Goal: Navigation & Orientation: Find specific page/section

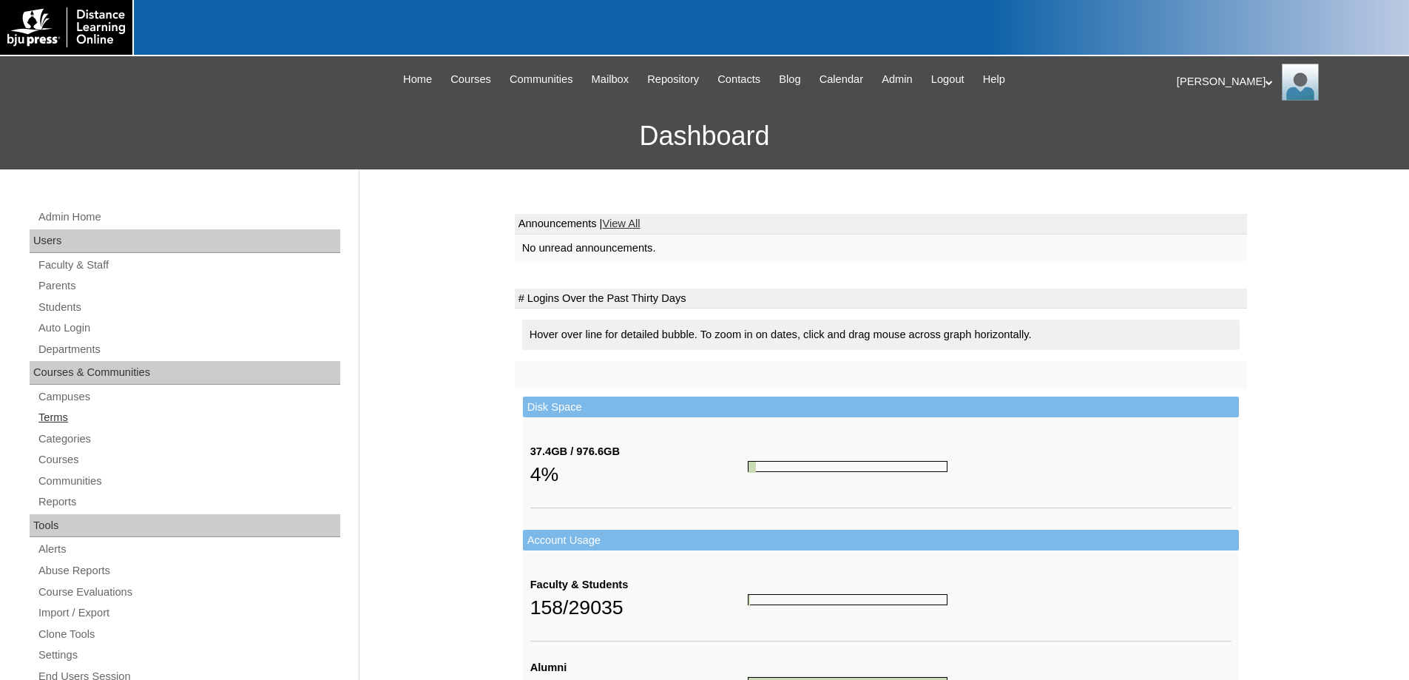
click at [50, 418] on link "Terms" at bounding box center [188, 417] width 303 height 18
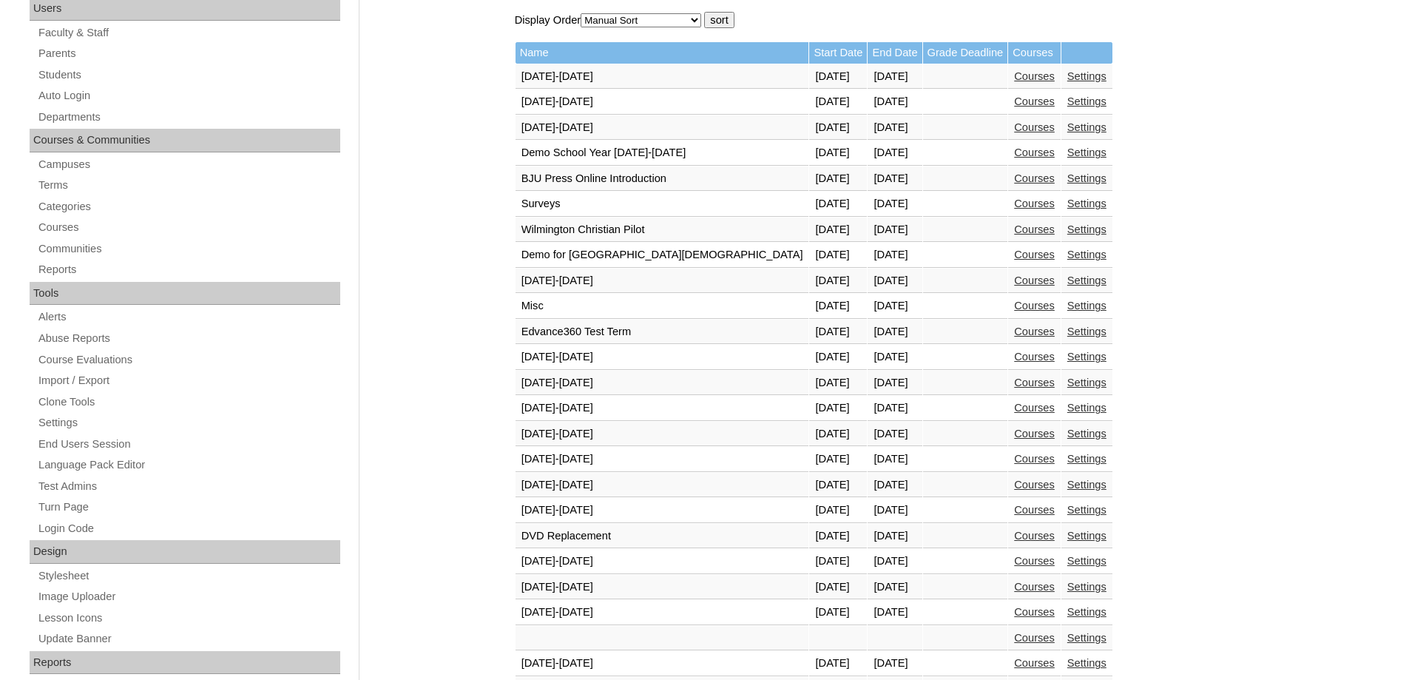
scroll to position [370, 0]
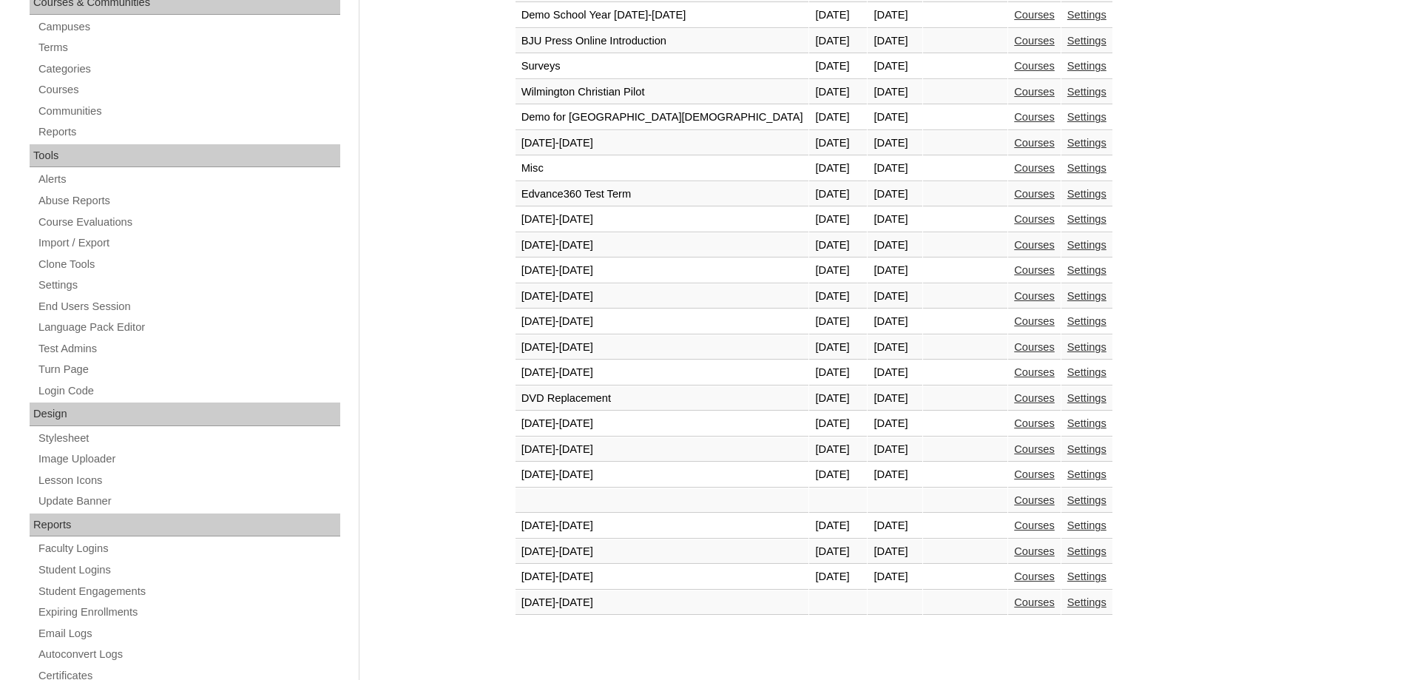
click at [1014, 576] on link "Courses" at bounding box center [1034, 576] width 41 height 12
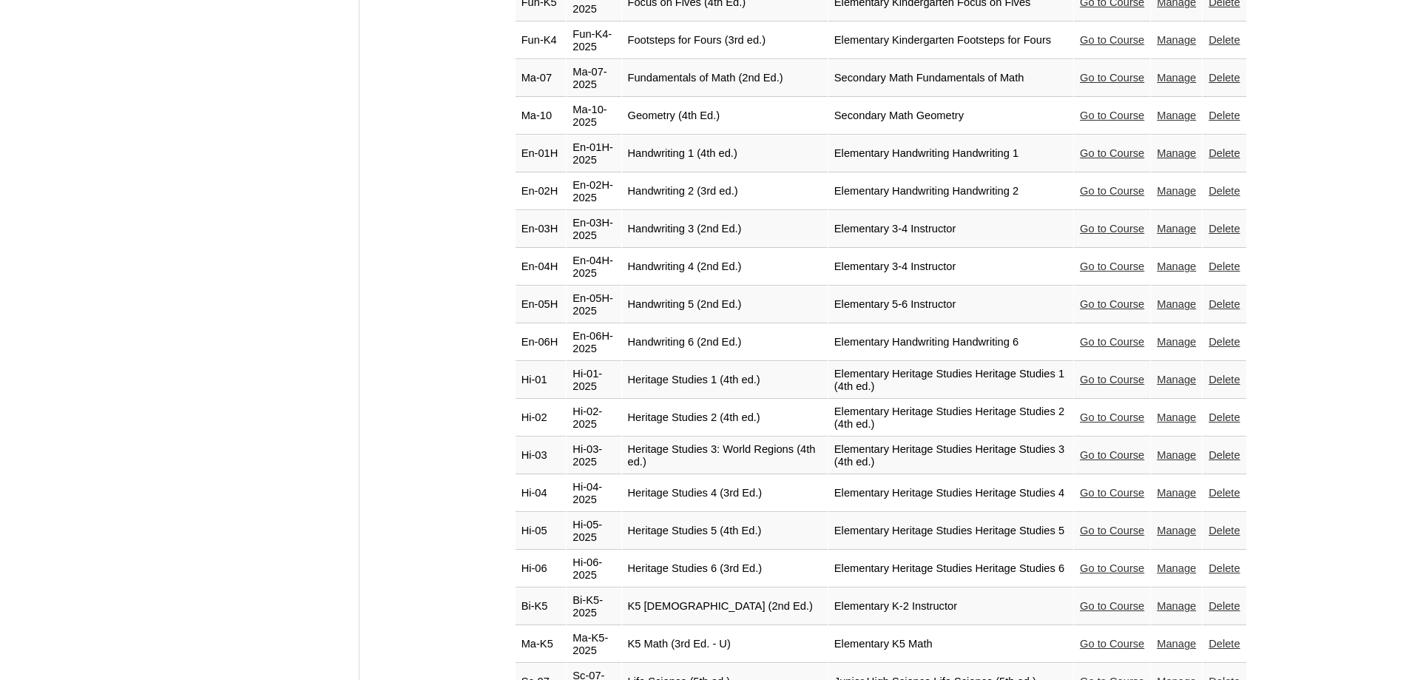
scroll to position [2366, 0]
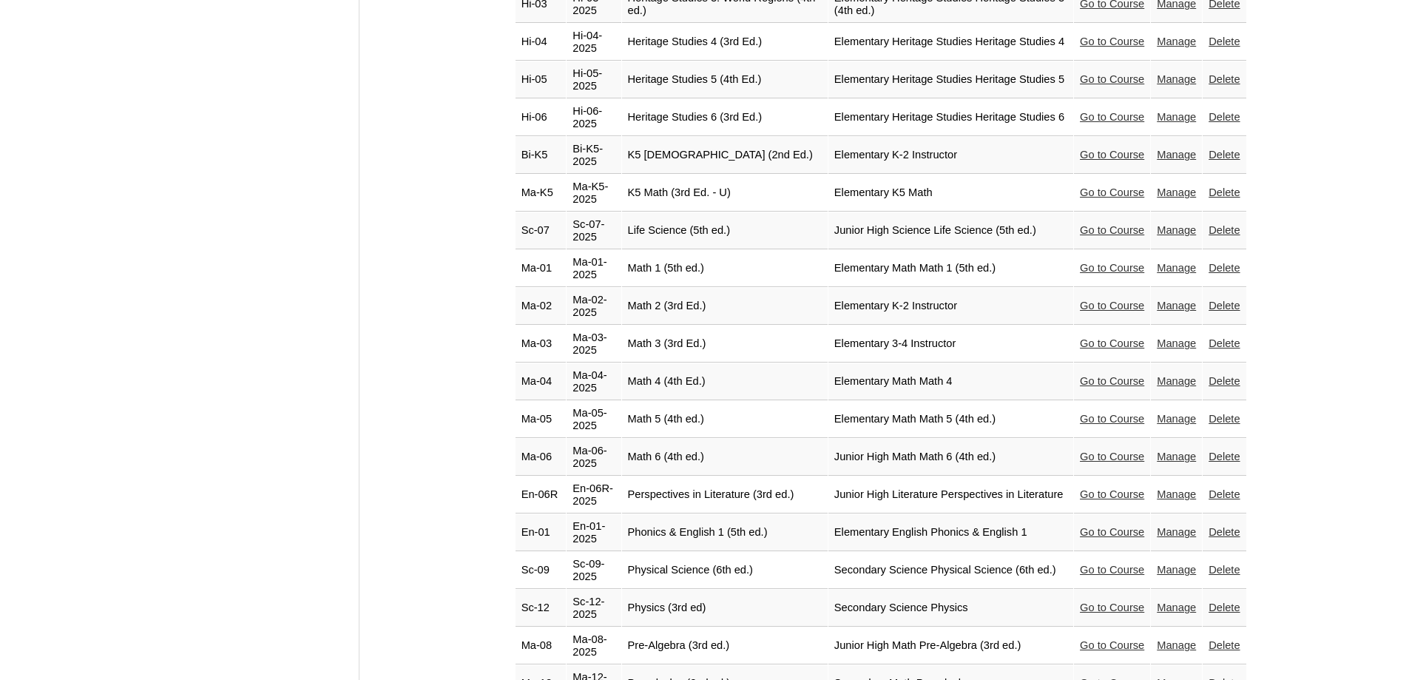
click at [1089, 488] on link "Go to Course" at bounding box center [1112, 494] width 64 height 12
